Goal: Task Accomplishment & Management: Manage account settings

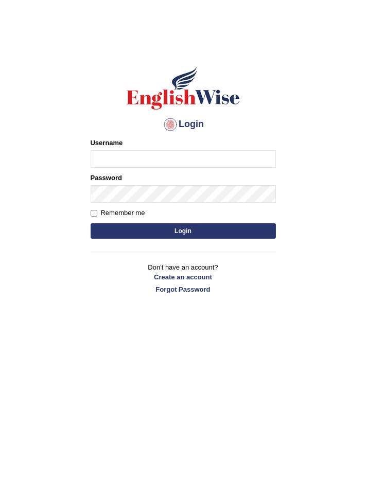
click at [241, 159] on input "Username" at bounding box center [183, 159] width 185 height 18
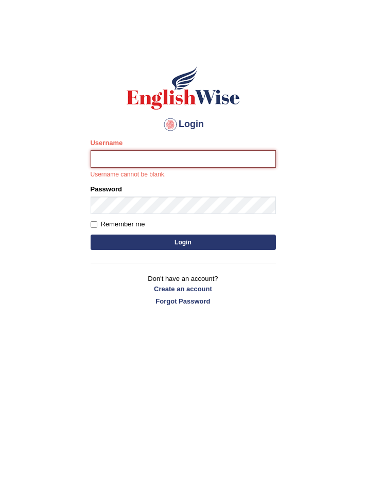
type input "varungabbi"
click at [91, 235] on button "Login" at bounding box center [183, 242] width 185 height 15
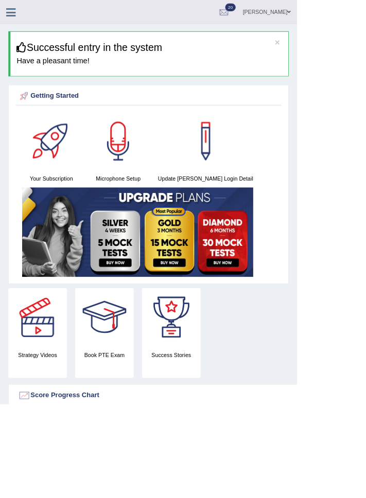
click at [15, 12] on icon at bounding box center [14, 14] width 12 height 13
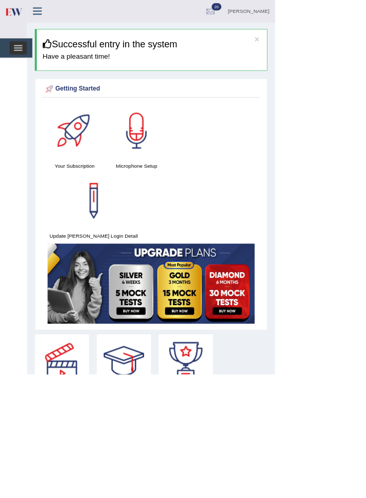
click at [24, 66] on span "button" at bounding box center [24, 66] width 11 height 1
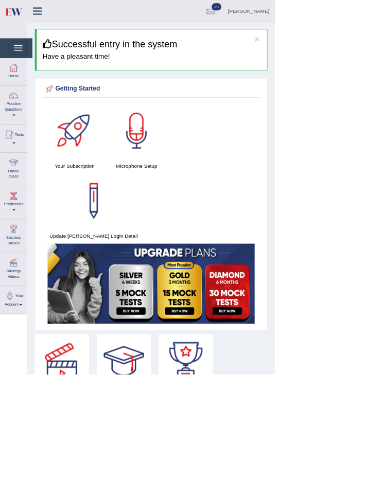
click at [20, 215] on div at bounding box center [17, 215] width 15 height 15
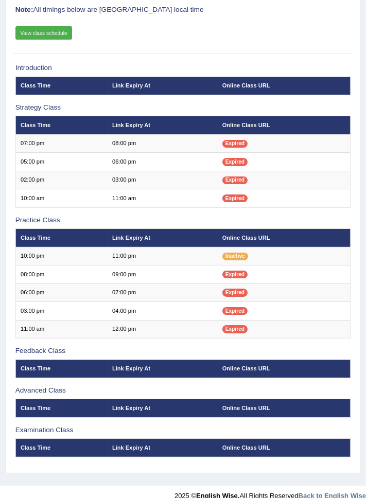
scroll to position [88, 0]
